Goal: Find specific page/section: Find specific page/section

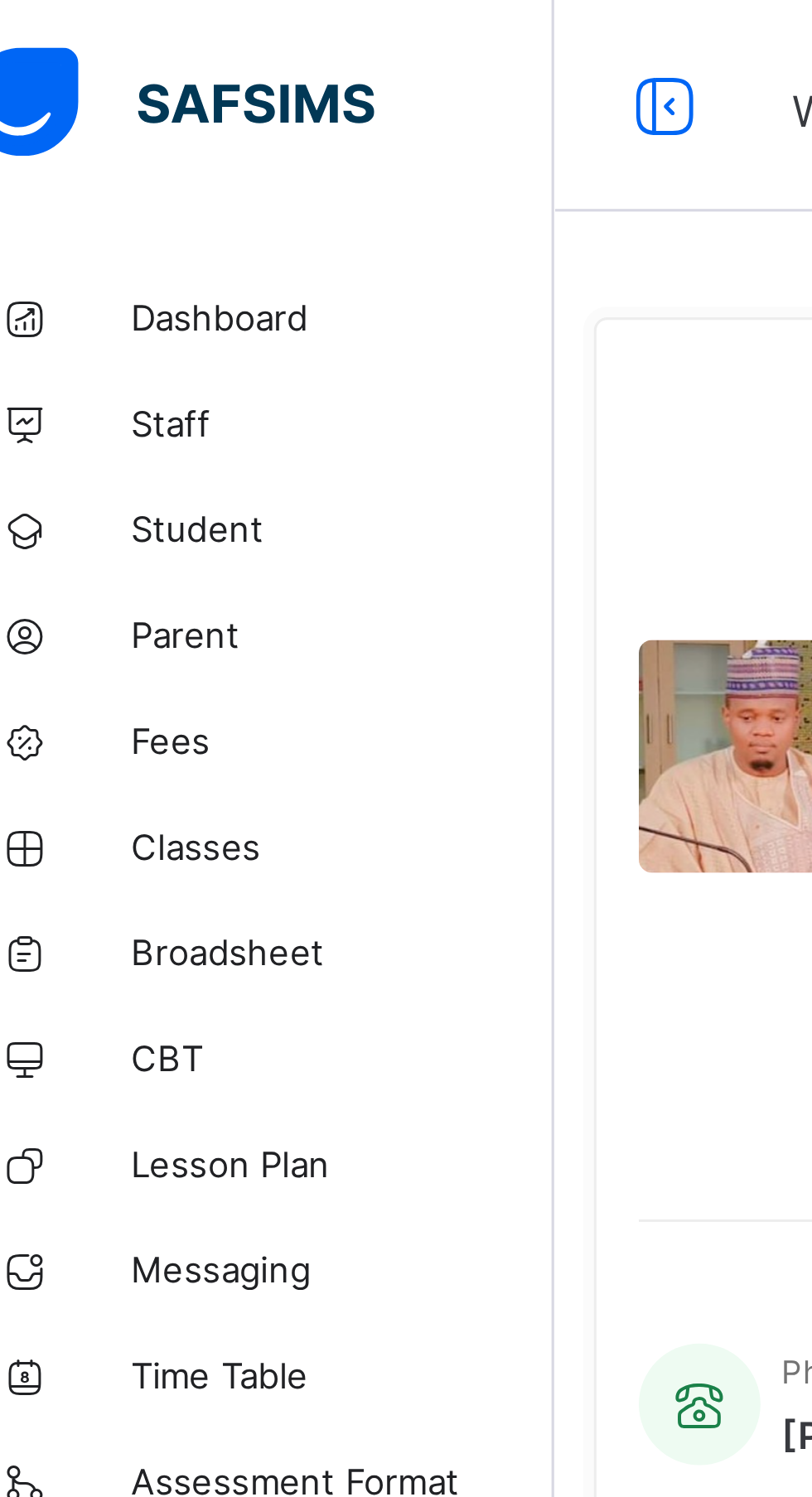
click at [77, 228] on span "Fees" at bounding box center [133, 231] width 133 height 13
